Goal: Information Seeking & Learning: Learn about a topic

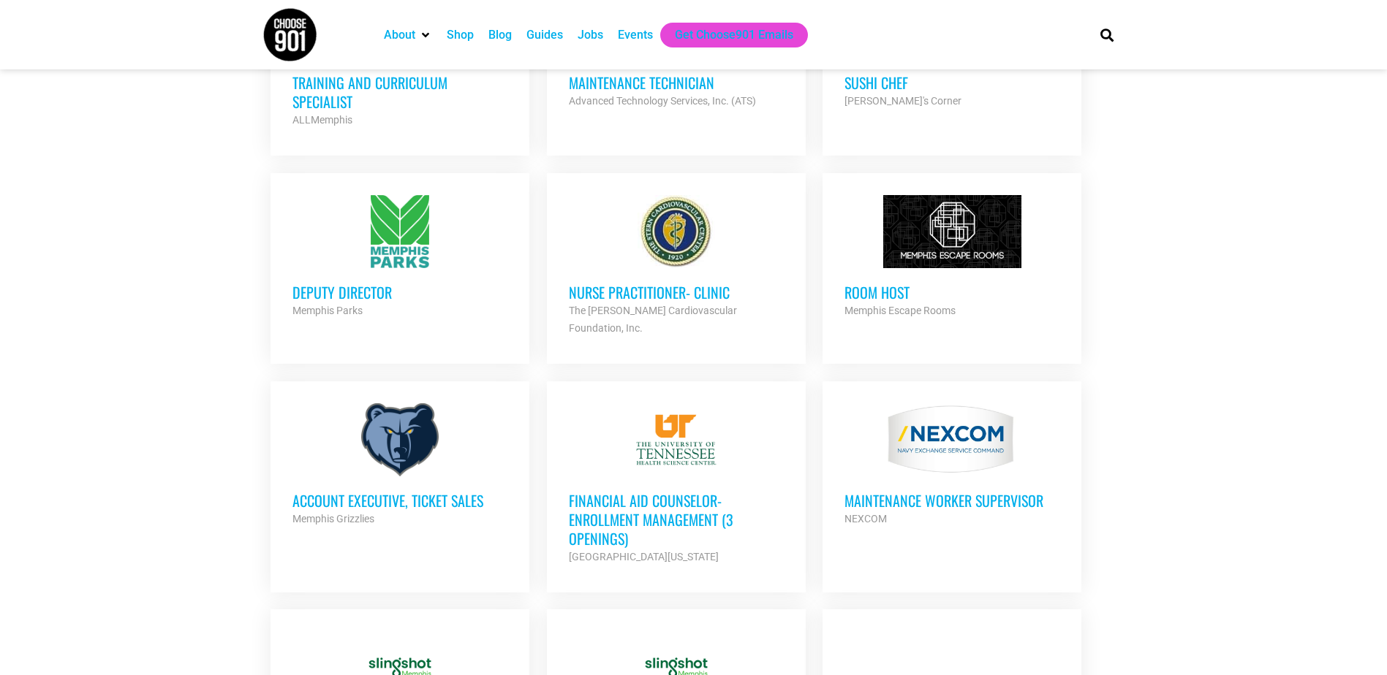
scroll to position [1169, 0]
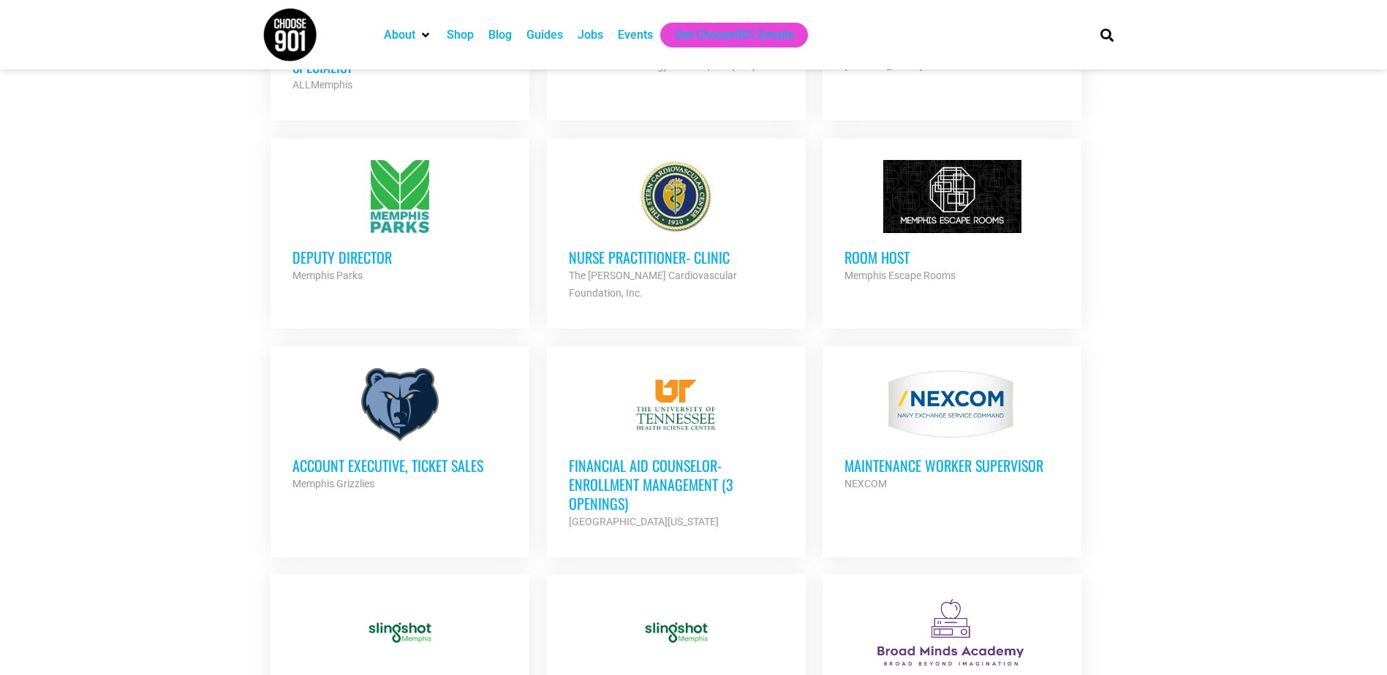
click at [338, 248] on h3 "Deputy Director" at bounding box center [399, 257] width 215 height 19
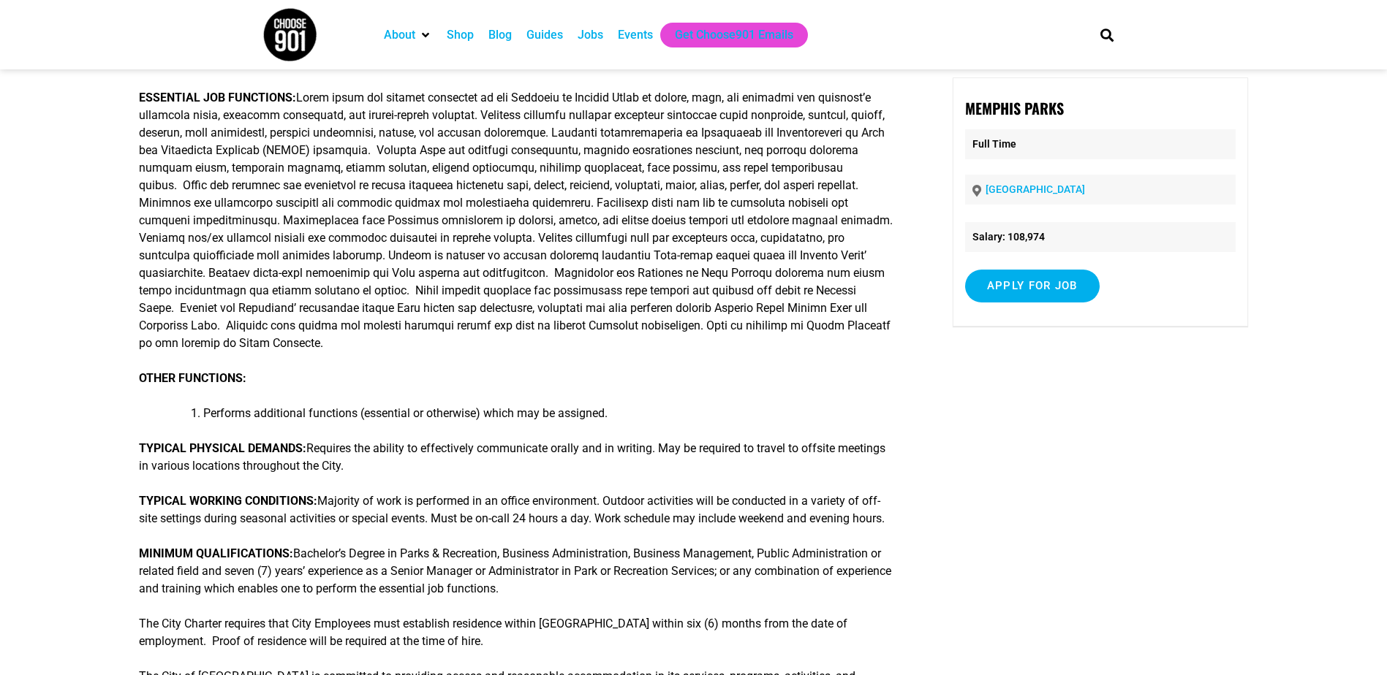
scroll to position [365, 0]
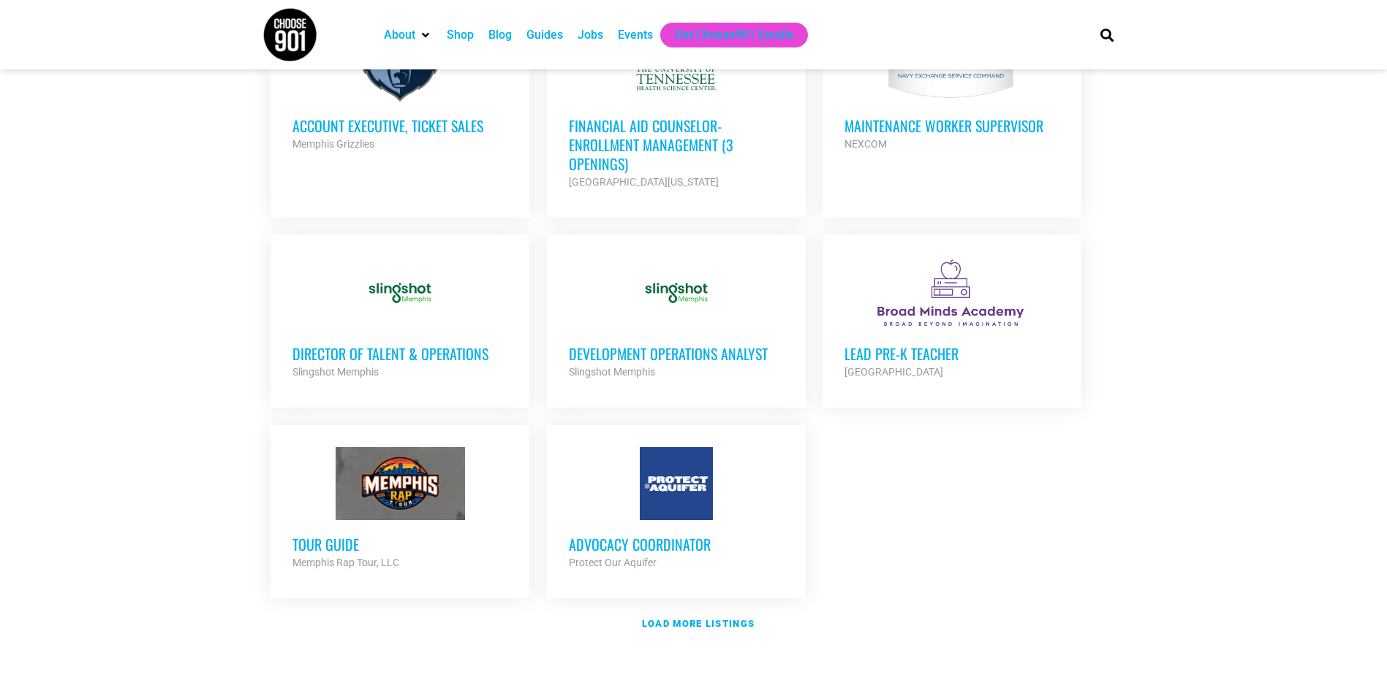
scroll to position [1535, 0]
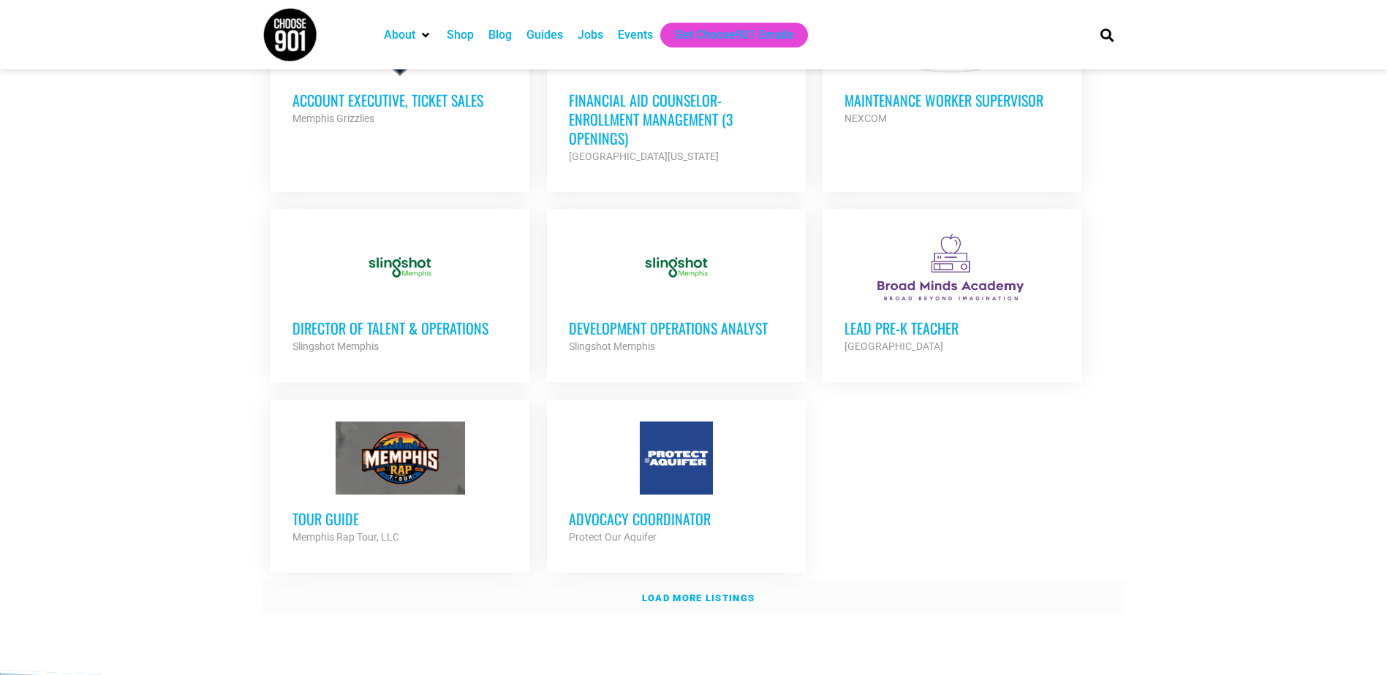
click at [699, 593] on strong "Load more listings" at bounding box center [698, 598] width 113 height 11
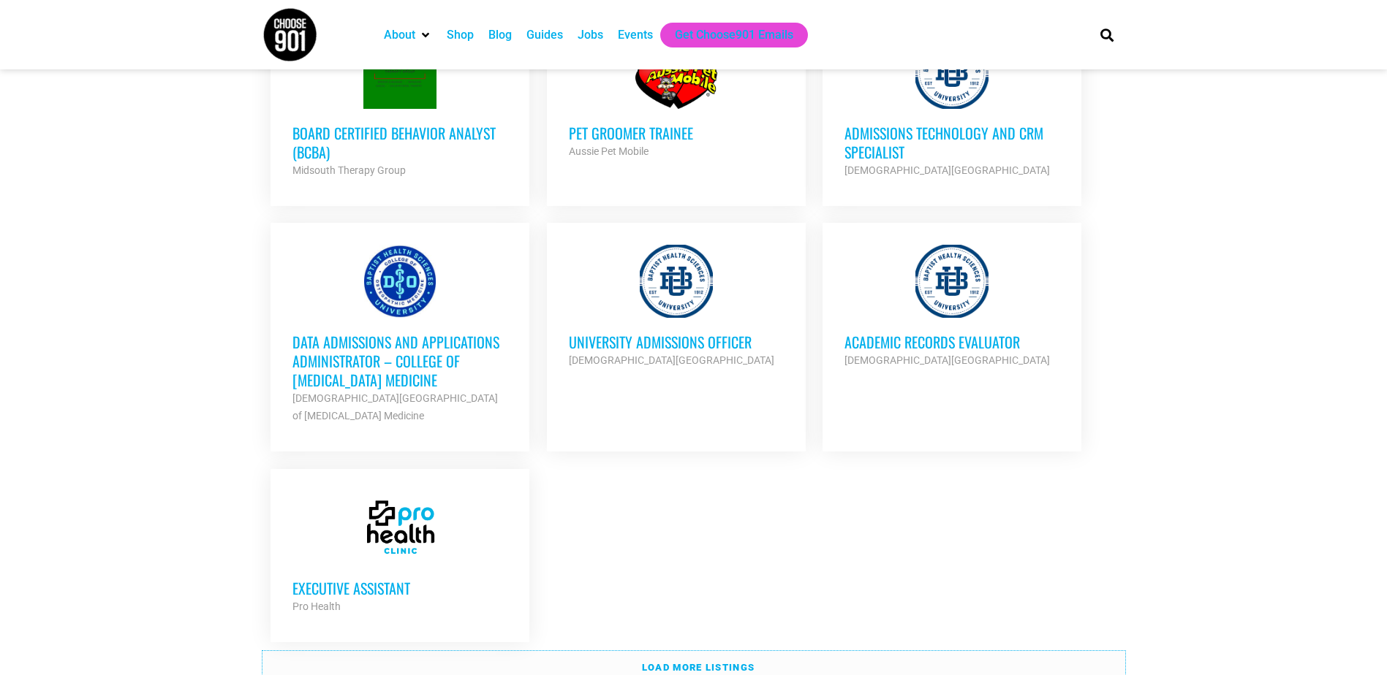
scroll to position [2997, 0]
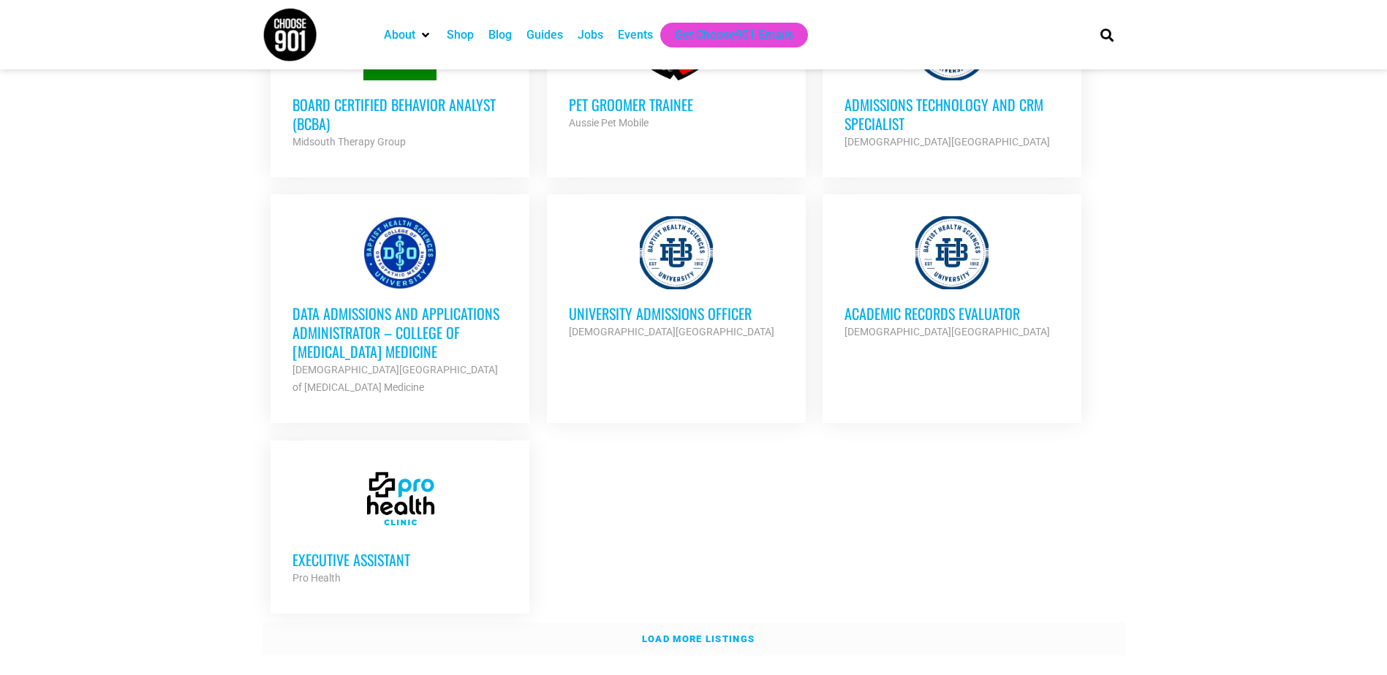
click at [396, 623] on link "Load more listings" at bounding box center [693, 640] width 862 height 34
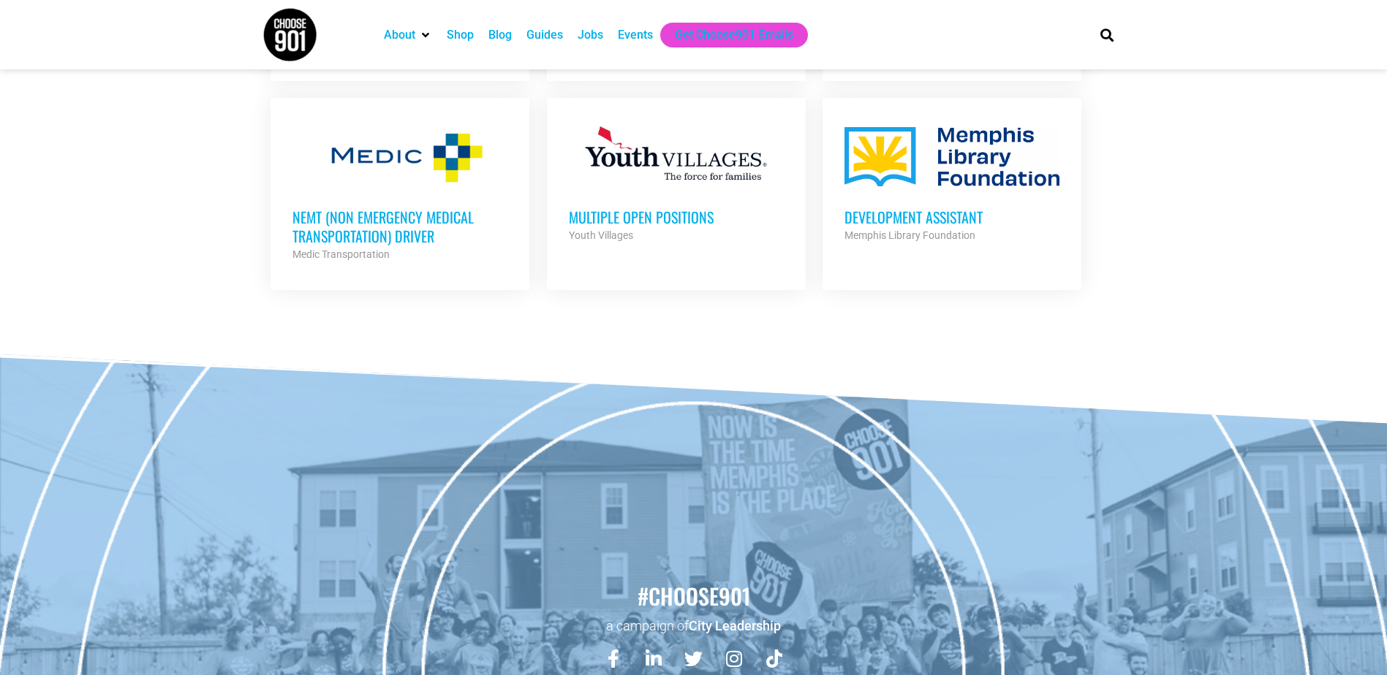
scroll to position [4166, 0]
